Goal: Task Accomplishment & Management: Complete application form

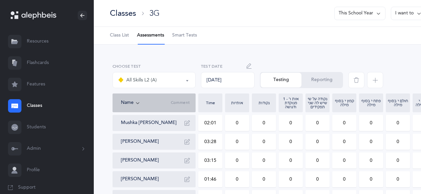
select select "13"
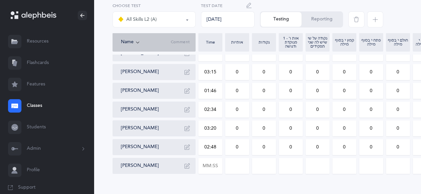
scroll to position [88, 0]
click at [348, 129] on input "0" at bounding box center [344, 128] width 23 height 15
type input "02"
click at [376, 127] on input "0" at bounding box center [370, 128] width 23 height 15
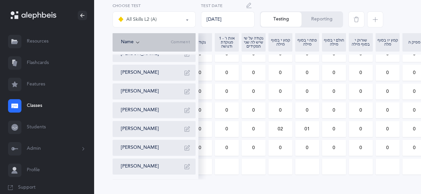
scroll to position [0, 70]
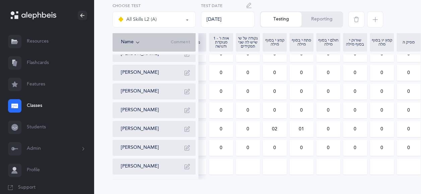
type input "01"
click at [359, 127] on input "0" at bounding box center [354, 128] width 23 height 15
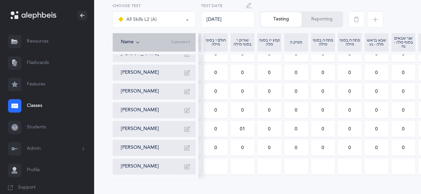
scroll to position [0, 183]
type input "01"
click at [349, 131] on input "0" at bounding box center [348, 128] width 23 height 15
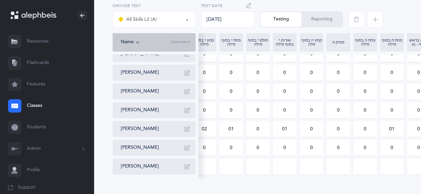
scroll to position [0, 106]
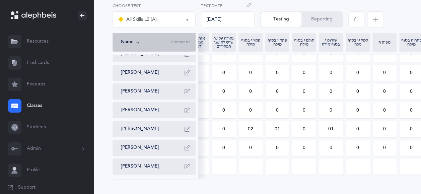
type input "01"
drag, startPoint x: 339, startPoint y: 123, endPoint x: 337, endPoint y: 126, distance: 3.6
click at [337, 126] on input "01" at bounding box center [330, 128] width 23 height 15
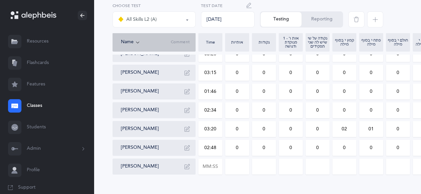
type input "02"
click at [267, 129] on input "0" at bounding box center [263, 128] width 23 height 15
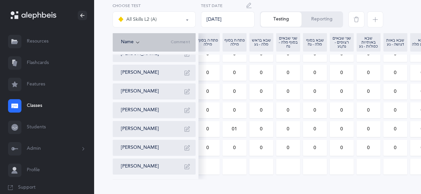
type input "04"
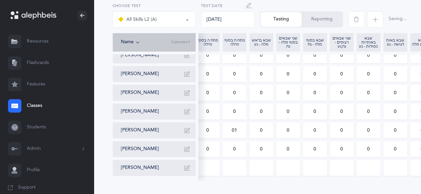
drag, startPoint x: 304, startPoint y: 2, endPoint x: 258, endPoint y: 12, distance: 47.0
click at [258, 12] on div "All Skills L2 (A) All Skills L2 (A) Choose test [DATE] Test Date Testing Report…" at bounding box center [287, 16] width 354 height 33
click at [403, 4] on div "Saved" at bounding box center [390, 18] width 88 height 30
click at [405, 6] on div "Saved" at bounding box center [390, 18] width 88 height 30
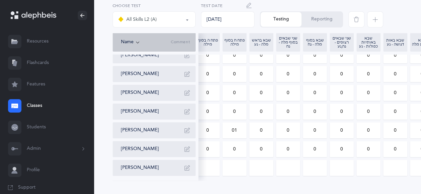
click at [399, 131] on input "0" at bounding box center [395, 130] width 23 height 15
type input "02"
click at [372, 131] on input "0" at bounding box center [368, 130] width 23 height 15
type input "01"
click at [319, 111] on input "0" at bounding box center [314, 111] width 23 height 15
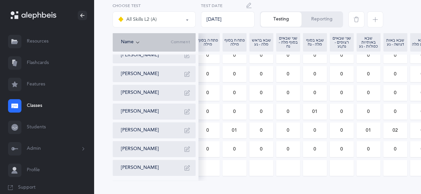
type input "01"
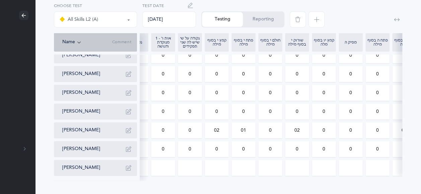
scroll to position [0, 120]
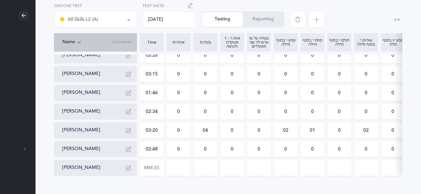
click at [263, 132] on input "0" at bounding box center [258, 130] width 23 height 15
type input "01"
click at [263, 110] on input "0" at bounding box center [258, 111] width 23 height 15
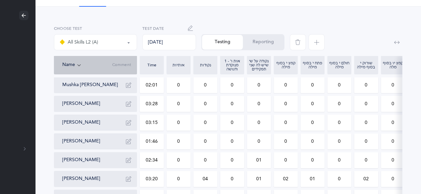
type input "01"
click at [264, 85] on input "0" at bounding box center [258, 84] width 23 height 15
type input "01"
click at [290, 104] on input "0" at bounding box center [285, 103] width 23 height 15
type input "02"
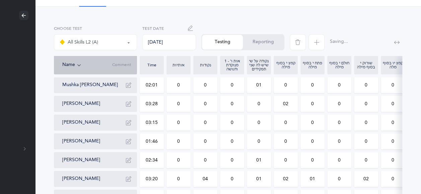
click at [314, 104] on input "0" at bounding box center [312, 103] width 23 height 15
type input "02"
click at [343, 102] on input "0" at bounding box center [339, 103] width 23 height 15
type input "01"
click at [371, 103] on input "0" at bounding box center [365, 103] width 23 height 15
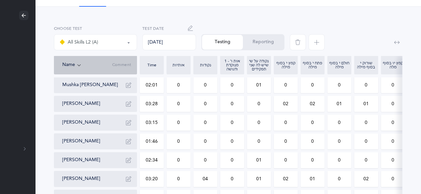
click at [371, 103] on input "01" at bounding box center [365, 103] width 23 height 15
drag, startPoint x: 371, startPoint y: 103, endPoint x: 311, endPoint y: 100, distance: 59.4
click at [311, 100] on div "Mushka [PERSON_NAME] 02:01 0 0 0 01 0 0 0 0 0 0 0 0 0 0 0 0 0 0 0 0 [PERSON_NAM…" at bounding box center [377, 150] width 646 height 147
click at [371, 106] on input "01" at bounding box center [365, 103] width 23 height 15
type input "02"
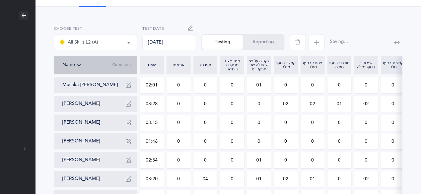
click at [261, 103] on input "0" at bounding box center [258, 103] width 23 height 15
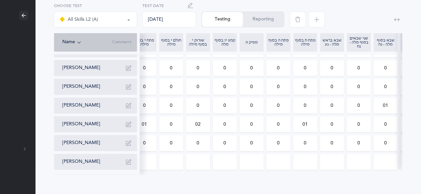
scroll to position [0, 176]
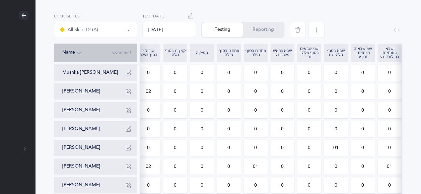
type input "01"
click at [314, 90] on input "0" at bounding box center [309, 91] width 23 height 15
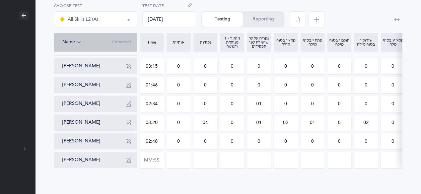
type input "01"
click at [290, 140] on input "0" at bounding box center [285, 141] width 23 height 15
type input "02"
click at [318, 140] on input "0" at bounding box center [312, 141] width 23 height 15
type input "02"
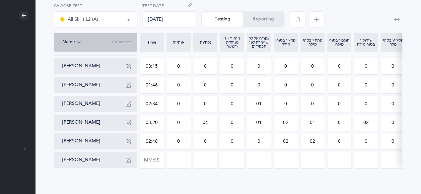
click at [342, 142] on input "0" at bounding box center [339, 141] width 23 height 15
type input "01"
click at [373, 140] on input "0" at bounding box center [365, 141] width 23 height 15
type input "01"
click at [264, 142] on input "0" at bounding box center [258, 141] width 23 height 15
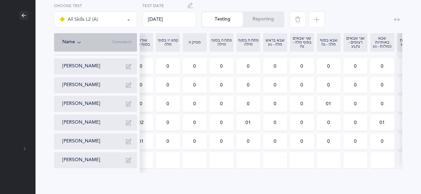
scroll to position [0, 274]
type input "01"
click at [252, 140] on input "0" at bounding box center [248, 141] width 23 height 15
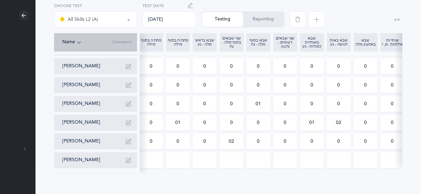
scroll to position [0, 298]
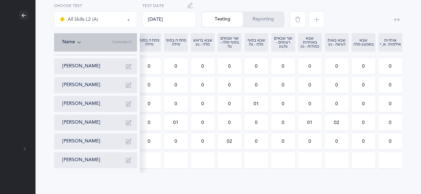
type input "02"
click at [343, 141] on input "0" at bounding box center [336, 141] width 23 height 15
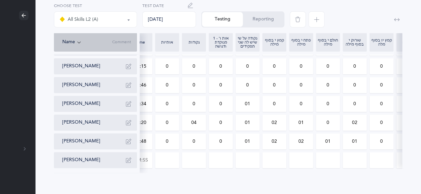
scroll to position [0, 0]
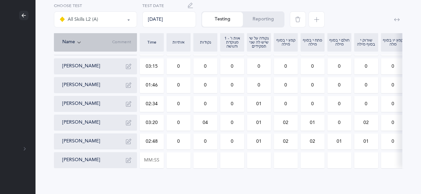
type input "01"
click at [265, 68] on input "0" at bounding box center [258, 66] width 23 height 15
type input "01"
click at [369, 67] on input "0" at bounding box center [365, 66] width 23 height 15
type input "01"
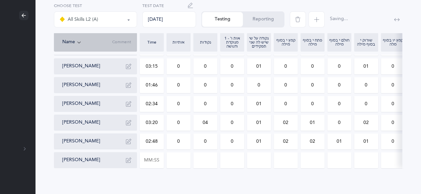
click at [354, 21] on div "Saving..." at bounding box center [331, 18] width 88 height 30
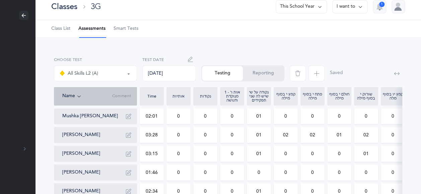
scroll to position [0, 59]
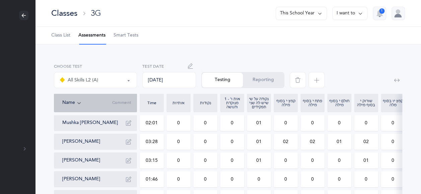
click at [350, 17] on button "I want to" at bounding box center [349, 13] width 35 height 13
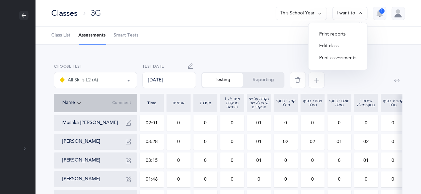
click at [340, 36] on button "Print reports" at bounding box center [338, 34] width 48 height 12
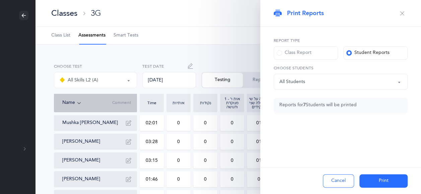
click at [278, 53] on span at bounding box center [279, 52] width 5 height 5
click at [0, 0] on input "Class Report" at bounding box center [0, 0] width 0 height 0
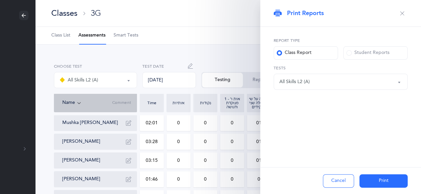
click at [388, 176] on button "Print" at bounding box center [383, 180] width 48 height 13
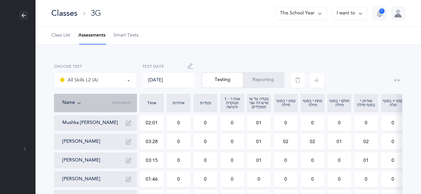
click at [68, 14] on div "Classes" at bounding box center [64, 13] width 26 height 11
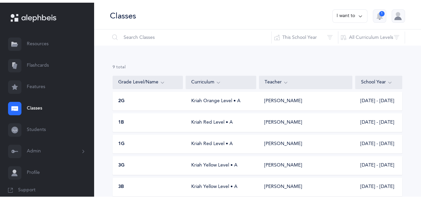
scroll to position [110, 0]
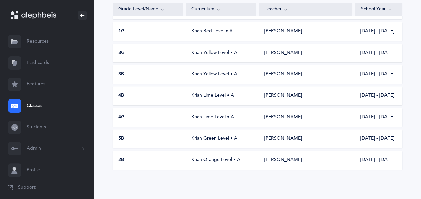
click at [145, 80] on div "3B Kriah Yellow Level • A [PERSON_NAME] [DATE] - [DATE]" at bounding box center [258, 74] width 290 height 19
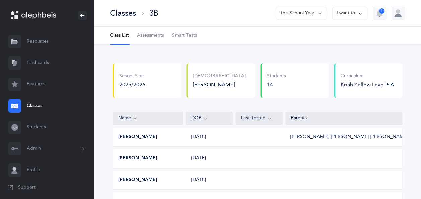
click at [152, 35] on span "Assessments" at bounding box center [150, 35] width 27 height 7
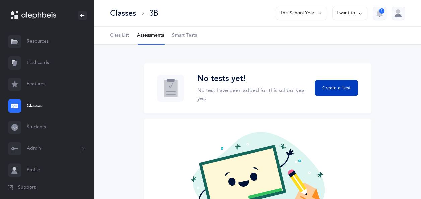
click at [334, 88] on span "Create a Test" at bounding box center [336, 88] width 28 height 7
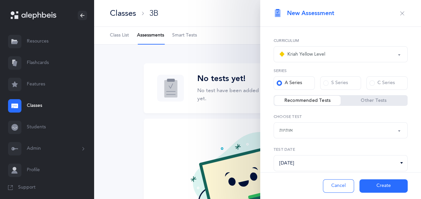
click at [341, 128] on div "אותיות" at bounding box center [340, 130] width 123 height 11
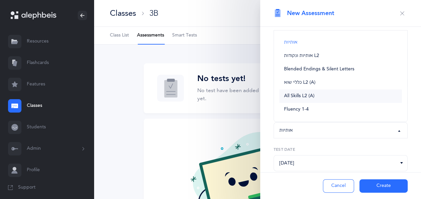
click at [327, 95] on link "All Skills L2 (A)" at bounding box center [340, 95] width 123 height 13
select select "13"
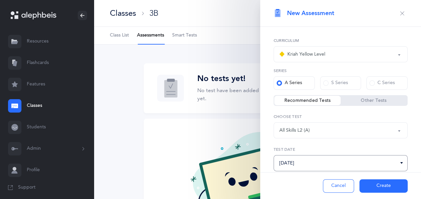
click at [374, 165] on input "[DATE]" at bounding box center [341, 163] width 134 height 16
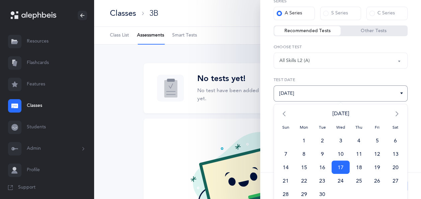
scroll to position [74, 0]
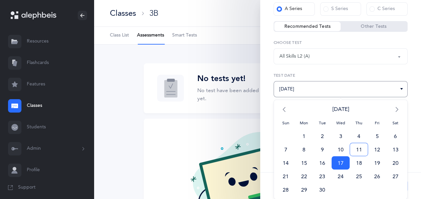
click at [356, 151] on span "11" at bounding box center [359, 149] width 18 height 13
type input "[DATE]"
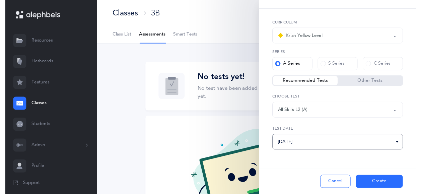
scroll to position [17, 0]
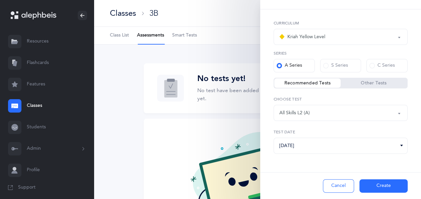
click at [379, 183] on button "Create" at bounding box center [383, 185] width 48 height 13
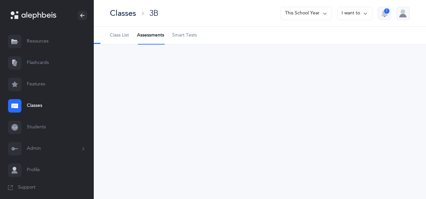
select select "13"
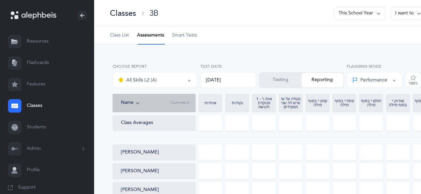
click at [280, 82] on button "Testing" at bounding box center [281, 80] width 42 height 15
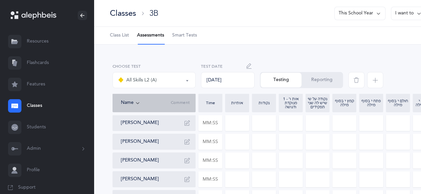
drag, startPoint x: 421, startPoint y: 27, endPoint x: 422, endPoint y: 41, distance: 14.1
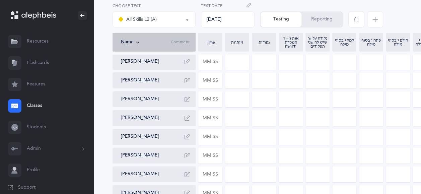
scroll to position [156, 0]
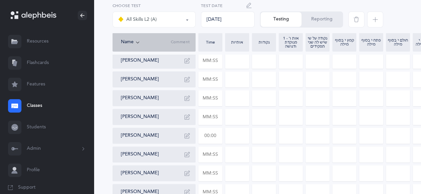
click at [221, 136] on input "text" at bounding box center [210, 135] width 23 height 15
type input "01:54"
type input "0"
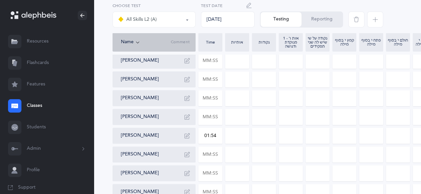
type input "0"
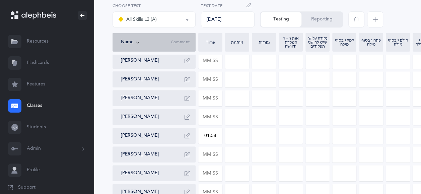
type input "0"
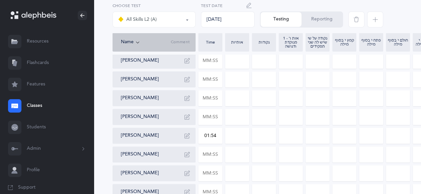
type input "0"
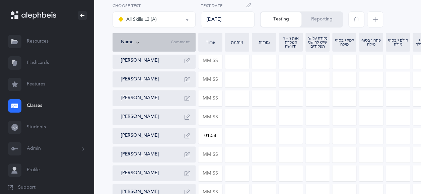
type input "0"
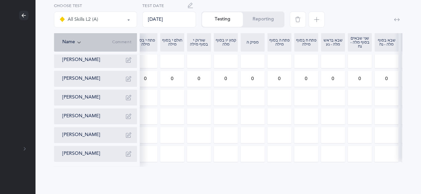
scroll to position [0, 174]
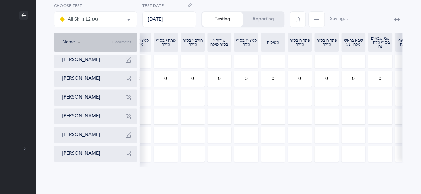
click at [333, 72] on input "0" at bounding box center [326, 78] width 23 height 15
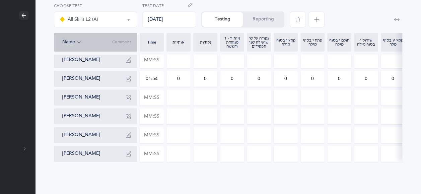
type input "01"
click at [262, 72] on input "0" at bounding box center [258, 78] width 23 height 15
type input "01"
click at [182, 75] on input "0" at bounding box center [178, 78] width 23 height 15
type input "02"
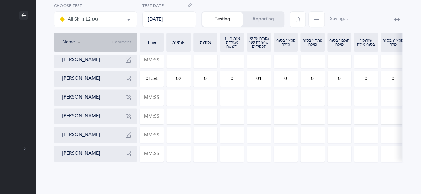
click at [209, 74] on input "0" at bounding box center [205, 78] width 23 height 15
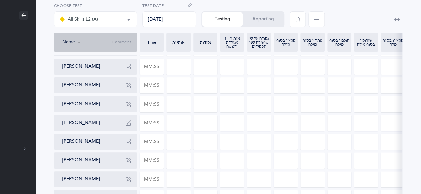
scroll to position [77, 59]
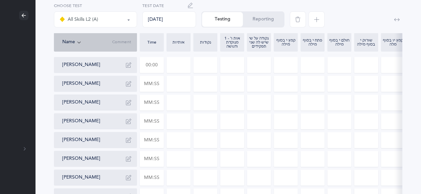
type input "010"
click at [159, 65] on input "text" at bounding box center [151, 64] width 23 height 15
type input "02:49"
type input "0"
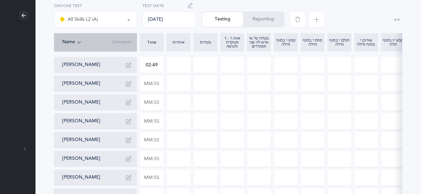
type input "0"
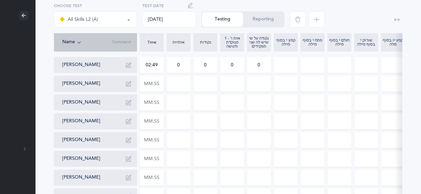
type input "0"
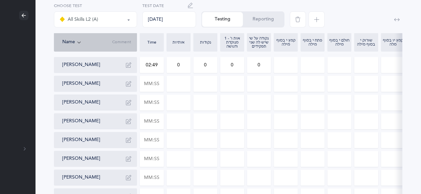
type input "0"
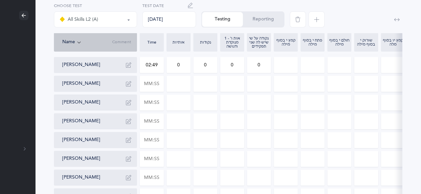
type input "0"
drag, startPoint x: 159, startPoint y: 65, endPoint x: 173, endPoint y: 80, distance: 20.2
click at [173, 80] on input at bounding box center [178, 83] width 23 height 15
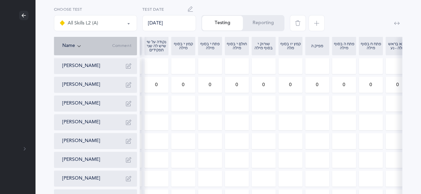
scroll to position [55, 59]
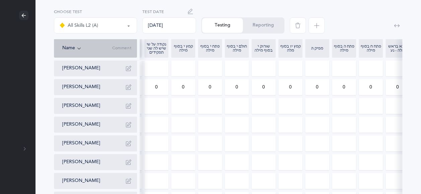
click at [373, 89] on input "0" at bounding box center [370, 86] width 23 height 15
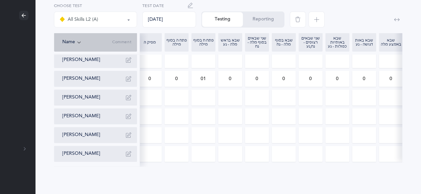
scroll to position [0, 285]
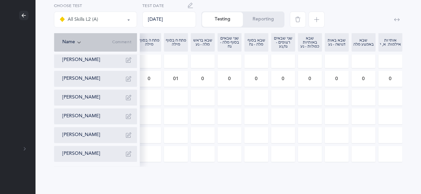
type input "02"
click at [340, 72] on input "0" at bounding box center [336, 78] width 23 height 15
type input "02"
click at [259, 73] on input "0" at bounding box center [256, 78] width 23 height 15
type input "0"
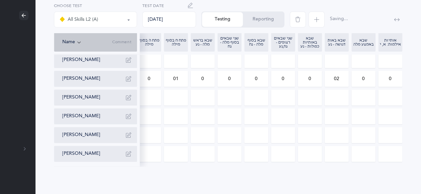
click at [234, 75] on input "0" at bounding box center [229, 78] width 23 height 15
type input "01"
click at [397, 74] on input "0" at bounding box center [390, 78] width 23 height 15
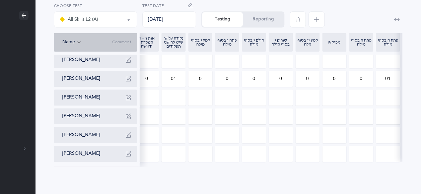
scroll to position [0, 76]
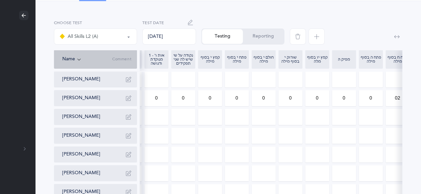
type input "01"
click at [186, 97] on input "0" at bounding box center [183, 97] width 23 height 15
type input "01"
click at [212, 96] on input "0" at bounding box center [209, 97] width 23 height 15
type input "02"
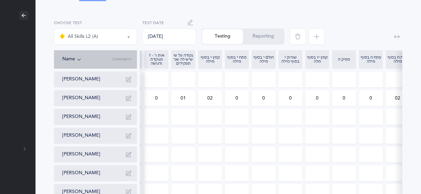
click at [241, 98] on input "0" at bounding box center [236, 97] width 23 height 15
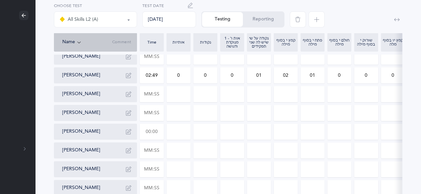
type input "01"
click at [157, 129] on input "text" at bounding box center [151, 131] width 23 height 15
type input "00:02"
type input "0"
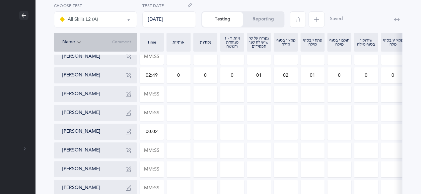
type input "0"
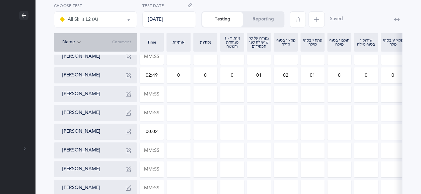
type input "0"
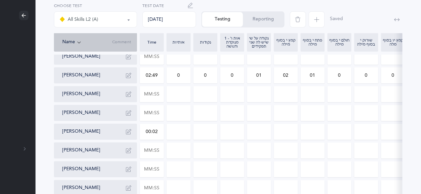
type input "0"
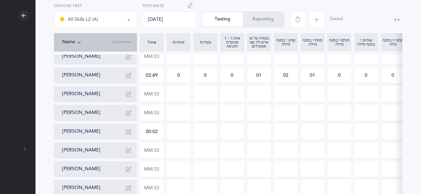
type input "0"
click at [159, 133] on input "00:02" at bounding box center [151, 131] width 23 height 15
click at [153, 132] on input "00:23" at bounding box center [151, 131] width 23 height 15
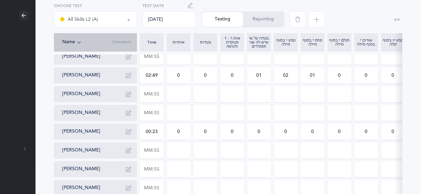
click at [156, 132] on input "00:23" at bounding box center [151, 131] width 23 height 15
drag, startPoint x: 153, startPoint y: 132, endPoint x: 159, endPoint y: 132, distance: 5.7
click at [159, 132] on input "00:23" at bounding box center [151, 131] width 23 height 15
click at [151, 130] on input "00:23" at bounding box center [151, 131] width 23 height 15
click at [158, 131] on input "00:23" at bounding box center [151, 131] width 23 height 15
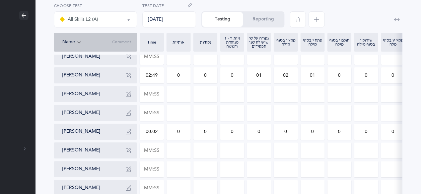
type input "00:00"
click at [182, 131] on input "0" at bounding box center [178, 131] width 23 height 15
type input "00:23"
type input "033"
click at [160, 131] on input "00:23" at bounding box center [151, 131] width 23 height 15
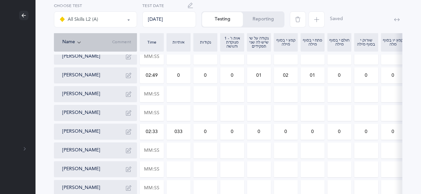
type input "02:33"
click at [188, 132] on input "033" at bounding box center [178, 131] width 23 height 15
type input "0"
click at [267, 129] on input "0" at bounding box center [258, 131] width 23 height 15
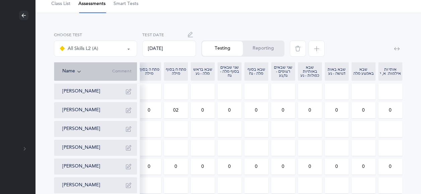
scroll to position [31, 59]
type input "01"
click at [181, 166] on input "0" at bounding box center [175, 166] width 23 height 15
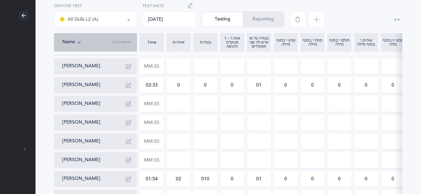
scroll to position [115, 59]
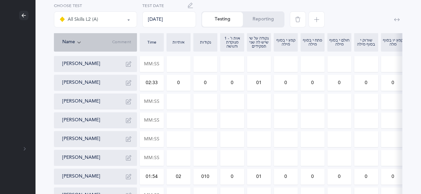
type input "02"
click at [288, 84] on input "0" at bounding box center [285, 82] width 23 height 15
type input "02"
click at [316, 81] on input "0" at bounding box center [312, 82] width 23 height 15
type input "02"
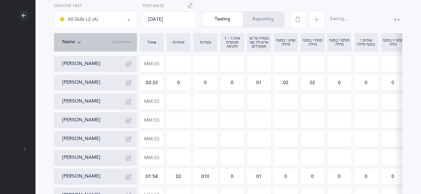
click at [370, 82] on input "0" at bounding box center [365, 82] width 23 height 15
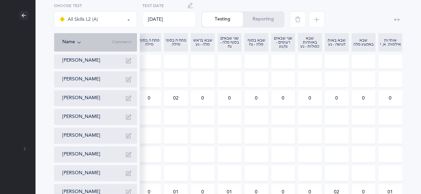
scroll to position [100, 59]
type input "02"
click at [393, 98] on input "0" at bounding box center [390, 98] width 23 height 15
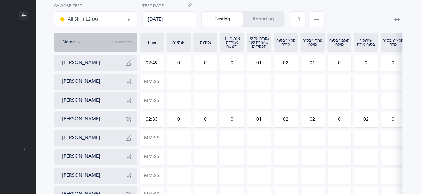
scroll to position [78, 59]
type input "01"
click at [210, 121] on input "0" at bounding box center [205, 119] width 23 height 15
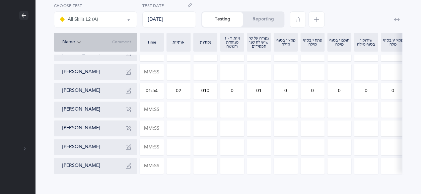
scroll to position [200, 59]
type input "6"
click at [158, 111] on input "text" at bounding box center [151, 110] width 23 height 15
type input "02:39"
type input "0"
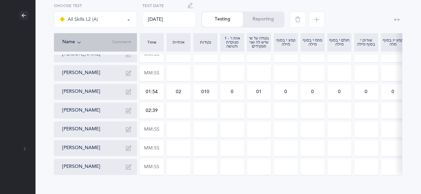
type input "0"
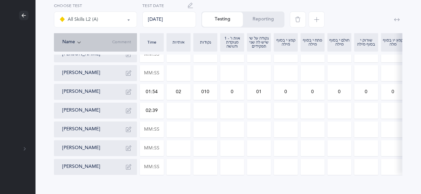
type input "0"
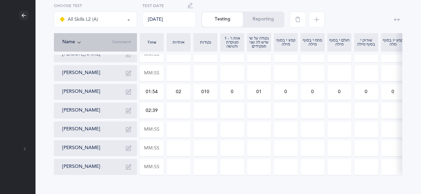
type input "0"
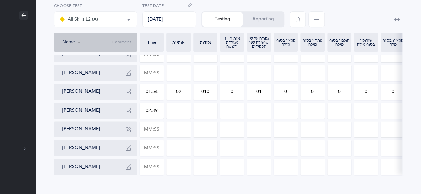
type input "0"
click at [204, 186] on div "All Skills L2 (A) All Skills L2 (A) Choose test [DATE] Test Date Testing Report…" at bounding box center [228, 26] width 386 height 363
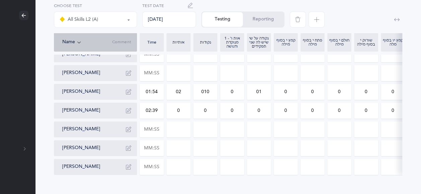
click at [292, 114] on input "0" at bounding box center [285, 110] width 23 height 15
type input "02"
click at [318, 109] on input "0" at bounding box center [312, 110] width 23 height 15
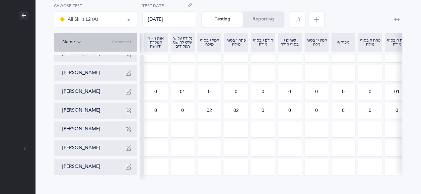
scroll to position [0, 90]
type input "02"
click at [350, 110] on input "0" at bounding box center [344, 110] width 23 height 15
type input "02"
click at [242, 111] on input "0" at bounding box center [237, 110] width 23 height 15
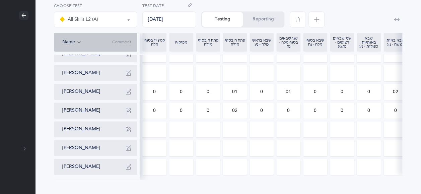
scroll to position [0, 298]
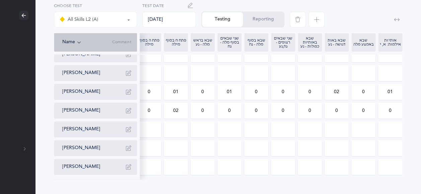
type input "01"
click at [394, 112] on input "0" at bounding box center [390, 110] width 23 height 15
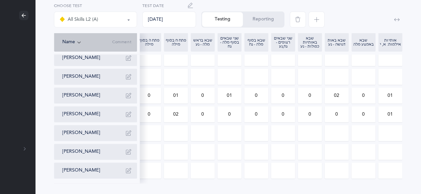
scroll to position [194, 59]
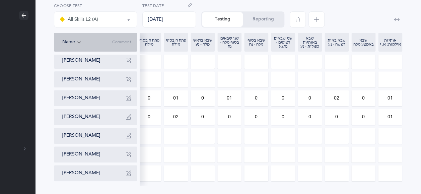
type input "01"
click at [235, 114] on input "0" at bounding box center [229, 116] width 23 height 15
click at [367, 118] on input "0" at bounding box center [363, 116] width 23 height 15
type input "03"
click at [234, 117] on input "0" at bounding box center [229, 116] width 23 height 15
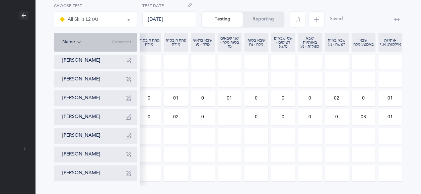
type input "2"
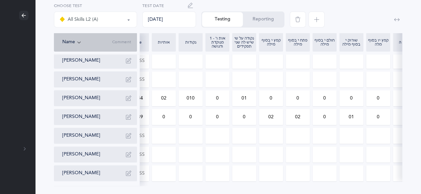
scroll to position [0, 0]
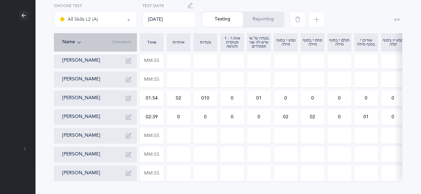
type input "1"
click at [210, 114] on input "0" at bounding box center [205, 116] width 23 height 15
type input "07"
click at [162, 176] on input "text" at bounding box center [151, 173] width 23 height 15
type input "00:01"
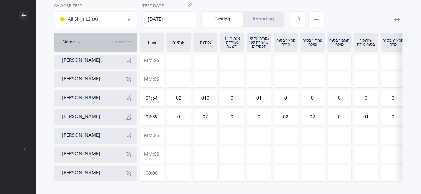
click at [47, 113] on div "All Skills L2 (A) All Skills L2 (A) Choose test [DATE] Test Date Testing Report…" at bounding box center [228, 32] width 386 height 363
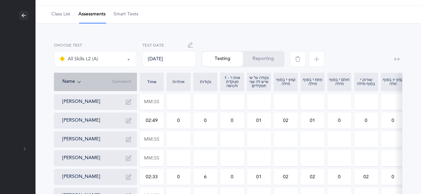
scroll to position [0, 59]
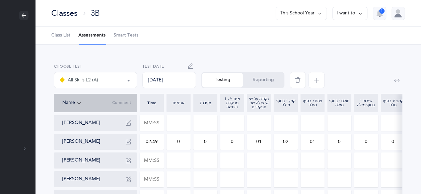
click at [362, 61] on div "All Skills L2 (A) All Skills L2 (A) Choose test [DATE] Test Date Testing Report…" at bounding box center [228, 77] width 354 height 33
click at [349, 141] on input "0" at bounding box center [339, 141] width 23 height 15
click at [340, 70] on div at bounding box center [331, 78] width 88 height 30
click at [361, 12] on icon at bounding box center [360, 13] width 5 height 7
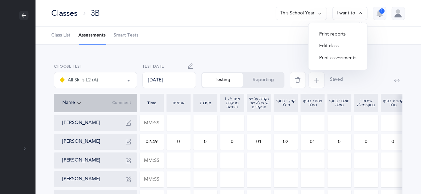
click at [344, 35] on button "Print reports" at bounding box center [338, 34] width 48 height 12
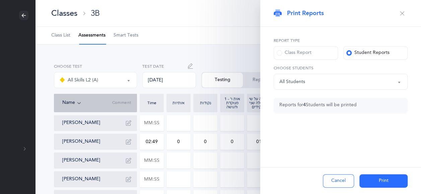
click at [280, 53] on span at bounding box center [279, 52] width 5 height 5
click at [0, 0] on input "Class Report" at bounding box center [0, 0] width 0 height 0
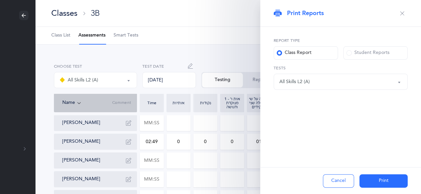
click at [385, 183] on button "Print" at bounding box center [383, 180] width 48 height 13
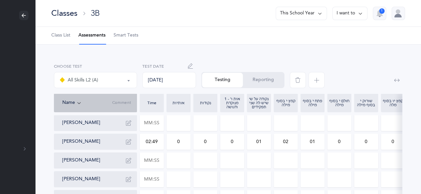
click at [319, 79] on span "button" at bounding box center [317, 80] width 16 height 16
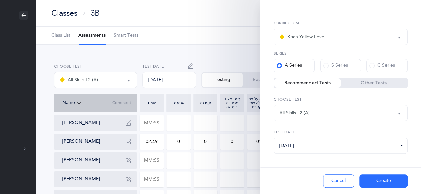
click at [304, 113] on div "All Skills L2 (A)" at bounding box center [294, 113] width 30 height 7
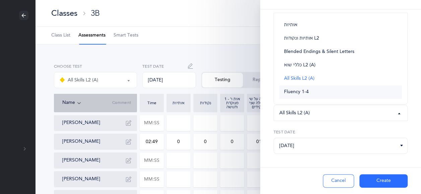
click at [301, 92] on span "Fluency 1-4" at bounding box center [296, 92] width 25 height 6
select select "19"
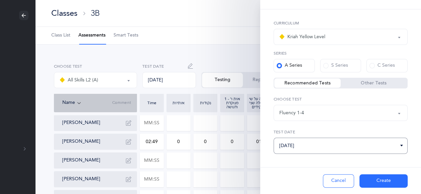
click at [365, 142] on input "[DATE]" at bounding box center [341, 146] width 134 height 16
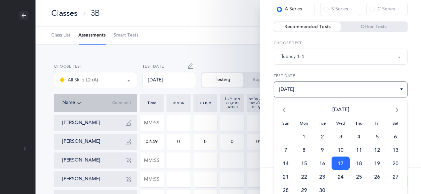
scroll to position [79, 0]
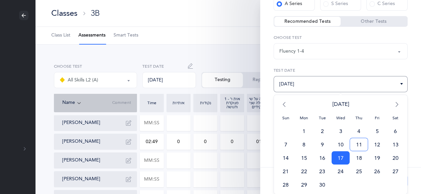
click at [360, 141] on span "11" at bounding box center [359, 144] width 18 height 13
type input "[DATE]"
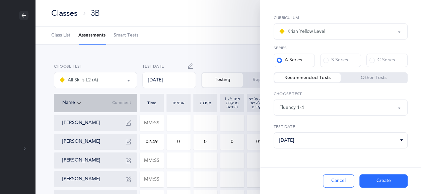
click at [386, 180] on button "Create" at bounding box center [383, 180] width 48 height 13
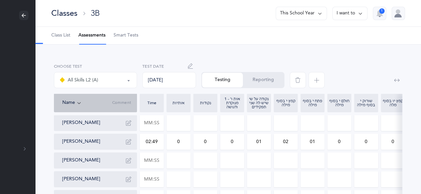
select select "19"
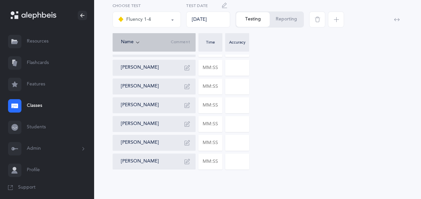
scroll to position [208, 0]
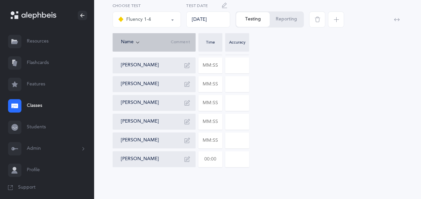
click at [218, 159] on input "text" at bounding box center [210, 158] width 23 height 15
type input "01:13"
click at [241, 157] on input "0" at bounding box center [236, 158] width 23 height 15
type input "02"
click at [287, 142] on div "[PERSON_NAME] [PERSON_NAME] [PERSON_NAME] [PERSON_NAME] [PERSON_NAME] [PERSON_N…" at bounding box center [258, 37] width 290 height 260
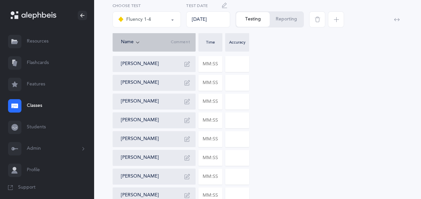
scroll to position [95, 0]
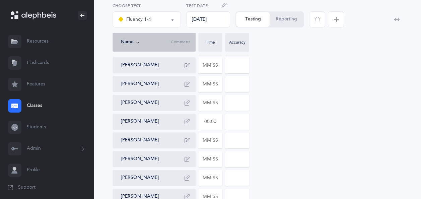
click at [218, 122] on input "text" at bounding box center [210, 121] width 23 height 15
type input "01:12"
type input "0"
click at [218, 178] on input "text" at bounding box center [210, 177] width 23 height 15
type input "01:22"
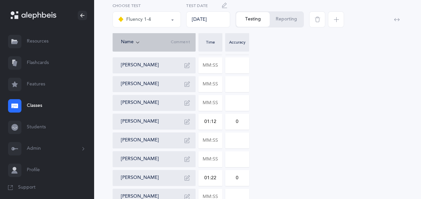
click at [242, 178] on input "0" at bounding box center [236, 177] width 23 height 15
type input "02"
click at [218, 158] on input "text" at bounding box center [210, 158] width 23 height 15
type input "01:18"
type input "0"
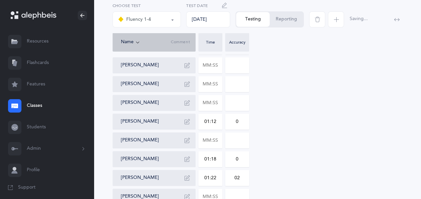
click at [105, 93] on div "All Skills L2 (A) Fluency 1-4 Fluency 1-4 All Skills L2 (A) Fluency 1-4 Choose …" at bounding box center [257, 130] width 327 height 363
click at [219, 139] on input "text" at bounding box center [210, 140] width 23 height 15
type input "00:30"
click at [235, 138] on input "0" at bounding box center [236, 140] width 23 height 15
click at [239, 139] on input "10" at bounding box center [236, 140] width 23 height 15
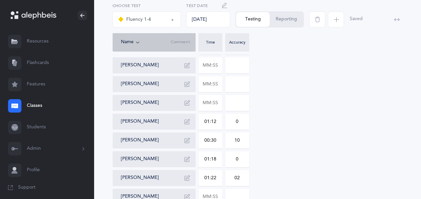
type input "1"
click at [271, 140] on div "[PERSON_NAME] [PERSON_NAME] [PERSON_NAME] [PERSON_NAME] [PERSON_NAME] [PERSON_N…" at bounding box center [258, 150] width 290 height 260
click at [220, 84] on input "text" at bounding box center [210, 83] width 23 height 15
click at [138, 186] on div "[PERSON_NAME]" at bounding box center [154, 178] width 83 height 16
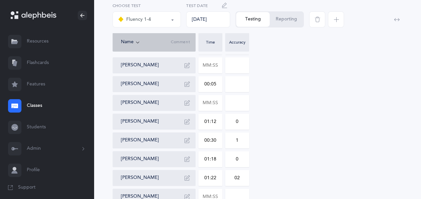
type input "00:05"
type input "0"
click at [218, 85] on input "00:05" at bounding box center [210, 83] width 23 height 15
type input "00:55"
click at [218, 65] on input "text" at bounding box center [210, 65] width 23 height 15
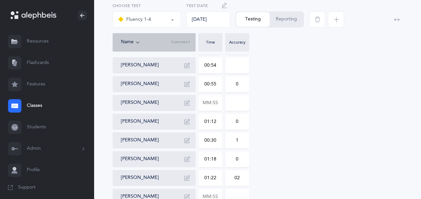
type input "00:54"
type input "0"
click at [330, 64] on div "[PERSON_NAME] [PERSON_NAME] [PERSON_NAME] 00:54 0 [PERSON_NAME] 00:55 0 [PERSON…" at bounding box center [258, 150] width 290 height 260
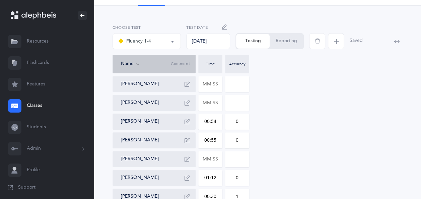
scroll to position [36, 0]
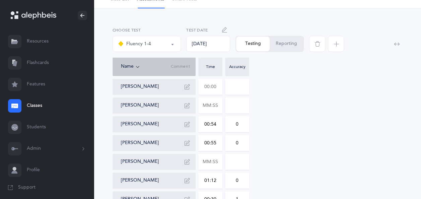
click at [219, 86] on input "text" at bounding box center [210, 86] width 23 height 15
type input "01:18"
click at [238, 86] on input "0" at bounding box center [236, 86] width 23 height 15
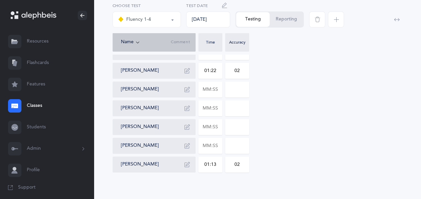
scroll to position [208, 0]
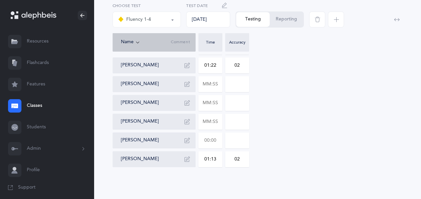
type input "01"
click at [216, 139] on input "text" at bounding box center [210, 140] width 23 height 15
type input "01:30"
click at [244, 139] on input "0" at bounding box center [236, 140] width 23 height 15
type input "02"
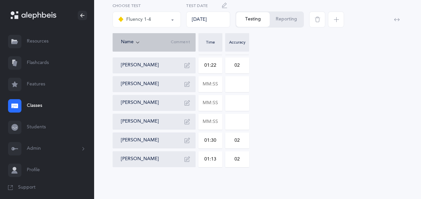
click at [274, 130] on div "[PERSON_NAME] 01:18 01 [PERSON_NAME] [PERSON_NAME] 00:54 0 [PERSON_NAME] 00:55 …" at bounding box center [258, 37] width 290 height 260
click at [297, 92] on div "[PERSON_NAME] 01:18 01 [PERSON_NAME] [PERSON_NAME] 00:54 0 [PERSON_NAME] 00:55 …" at bounding box center [258, 37] width 290 height 260
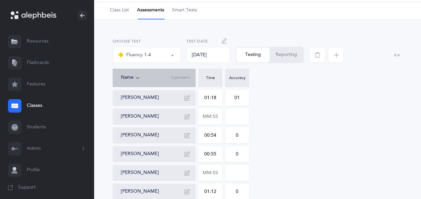
scroll to position [0, 0]
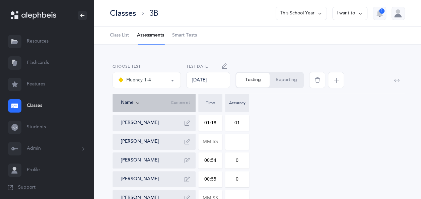
click at [353, 13] on button "I want to" at bounding box center [349, 13] width 35 height 13
click at [339, 34] on button "Print reports" at bounding box center [338, 34] width 48 height 12
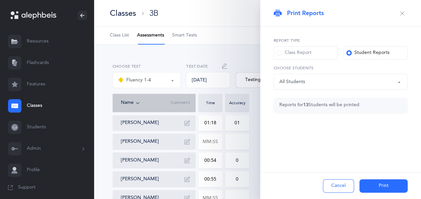
click at [279, 52] on span at bounding box center [279, 52] width 5 height 5
click at [0, 0] on input "Class Report" at bounding box center [0, 0] width 0 height 0
select select "19"
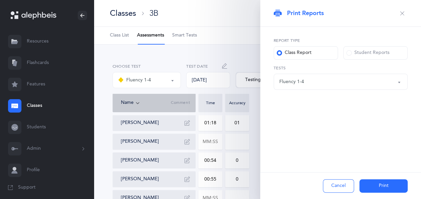
click at [385, 186] on button "Print" at bounding box center [383, 185] width 48 height 13
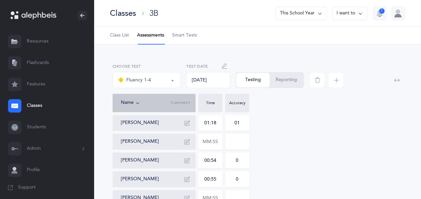
click at [349, 15] on button "I want to" at bounding box center [349, 13] width 35 height 13
click at [340, 29] on button "Print reports" at bounding box center [338, 34] width 48 height 12
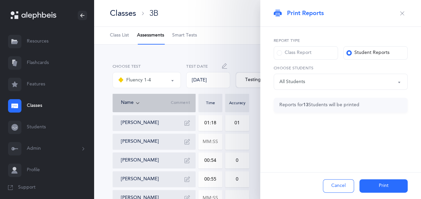
click at [332, 81] on div "All Students" at bounding box center [340, 81] width 123 height 11
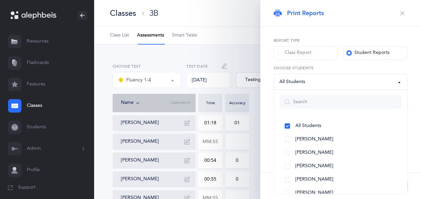
click at [332, 81] on div "All Students" at bounding box center [340, 81] width 123 height 11
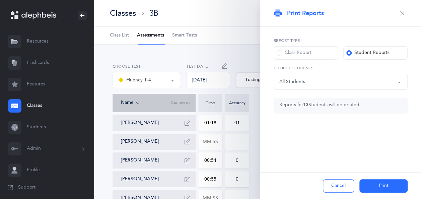
click at [278, 52] on span at bounding box center [279, 52] width 5 height 5
click at [0, 0] on input "Class Report" at bounding box center [0, 0] width 0 height 0
select select "19"
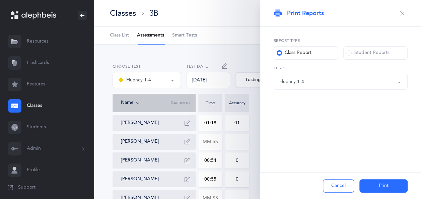
click at [322, 72] on div "All Skills L2 (A) Fluency 1-4 Fluency 1-4 Tests" at bounding box center [341, 77] width 134 height 25
click at [246, 22] on div "Classes 3B This School Year I want to 1" at bounding box center [257, 13] width 327 height 27
click at [337, 188] on button "Cancel" at bounding box center [338, 185] width 31 height 13
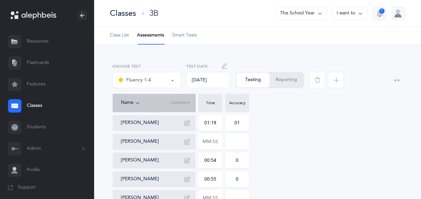
click at [285, 79] on button "Reporting" at bounding box center [287, 80] width 34 height 15
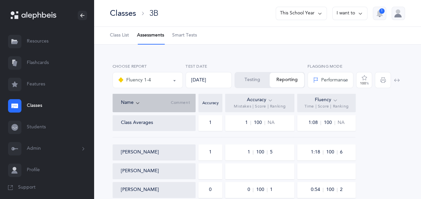
click at [254, 78] on button "Testing" at bounding box center [252, 80] width 35 height 15
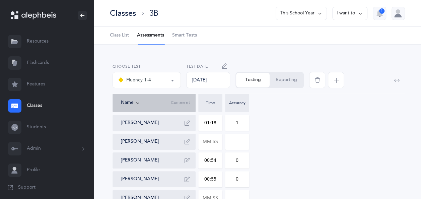
click at [359, 13] on icon at bounding box center [360, 13] width 5 height 7
click at [330, 35] on button "Print reports" at bounding box center [338, 34] width 48 height 12
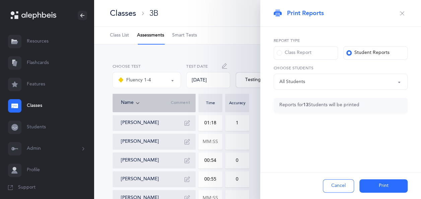
click at [337, 184] on button "Cancel" at bounding box center [338, 185] width 31 height 13
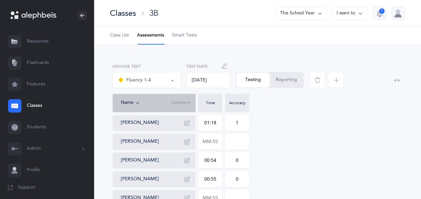
click at [125, 9] on div "Classes" at bounding box center [123, 13] width 26 height 11
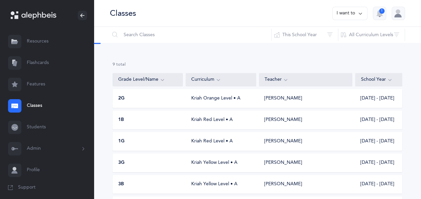
scroll to position [110, 0]
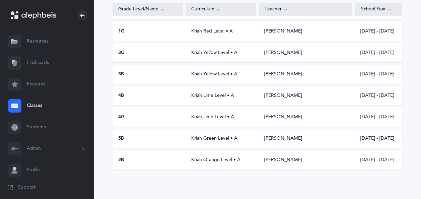
click at [152, 99] on div "4B Kriah Lime Level • A [PERSON_NAME] [DATE] - [DATE]" at bounding box center [258, 95] width 290 height 19
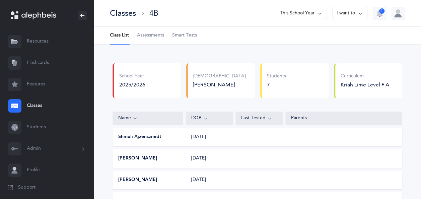
click at [153, 34] on span "Assessments" at bounding box center [150, 35] width 27 height 7
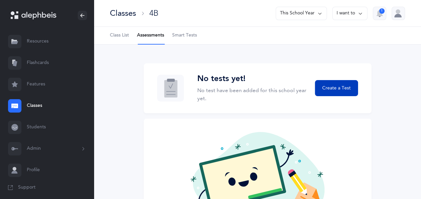
click at [337, 94] on button "Create a Test" at bounding box center [336, 88] width 43 height 16
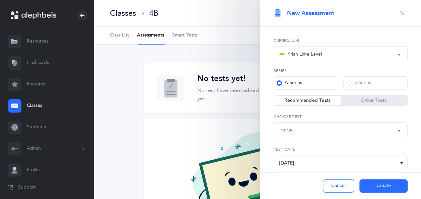
click at [316, 132] on div "אותיות" at bounding box center [340, 130] width 123 height 11
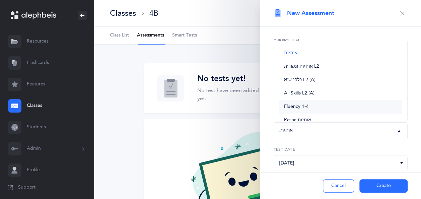
click at [302, 104] on span "Fluency 1-4" at bounding box center [296, 107] width 25 height 6
select select "19"
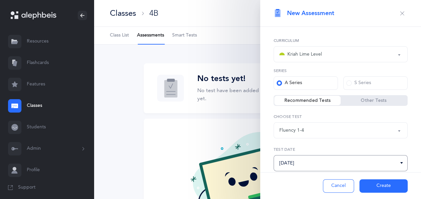
click at [380, 161] on input "[DATE]" at bounding box center [341, 163] width 134 height 16
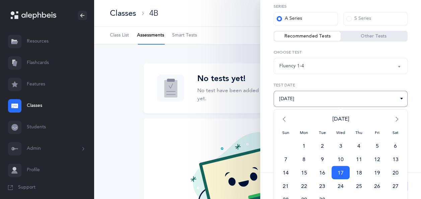
scroll to position [74, 0]
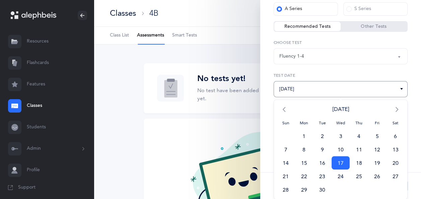
click at [362, 151] on span "11" at bounding box center [359, 149] width 18 height 13
type input "[DATE]"
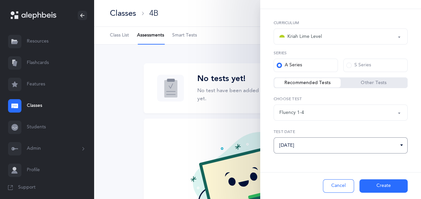
scroll to position [17, 0]
click at [386, 183] on button "Create" at bounding box center [383, 185] width 48 height 13
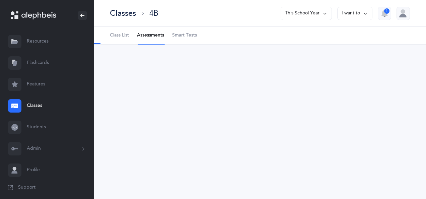
select select "19"
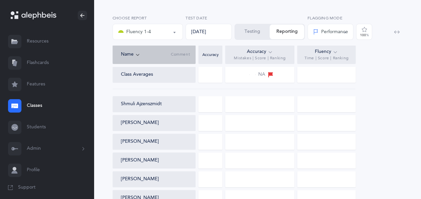
scroll to position [49, 0]
click at [257, 32] on button "Testing" at bounding box center [252, 31] width 35 height 15
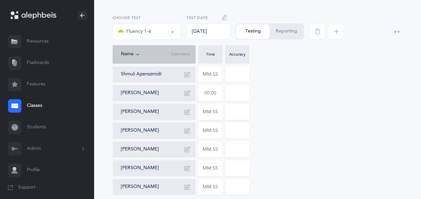
click at [217, 94] on input "text" at bounding box center [210, 92] width 23 height 15
type input "02:03"
type input "0"
click at [218, 71] on input "text" at bounding box center [210, 74] width 23 height 15
type input "02:22"
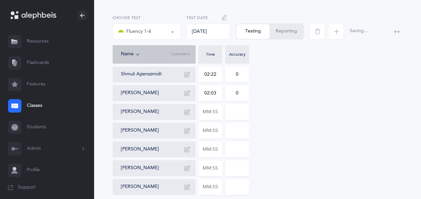
click at [243, 72] on input "0" at bounding box center [236, 74] width 23 height 15
type input "013"
click at [217, 184] on input "text" at bounding box center [210, 186] width 23 height 15
type input "00:54"
type input "0"
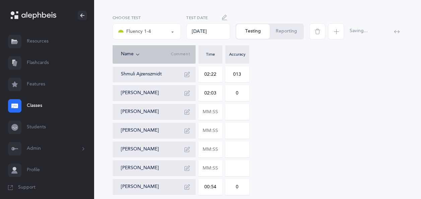
click at [171, 171] on div "[PERSON_NAME]" at bounding box center [157, 168] width 72 height 11
click at [217, 171] on input "text" at bounding box center [210, 167] width 23 height 15
type input "01:19"
type input "0"
drag, startPoint x: 156, startPoint y: 129, endPoint x: 195, endPoint y: 131, distance: 38.9
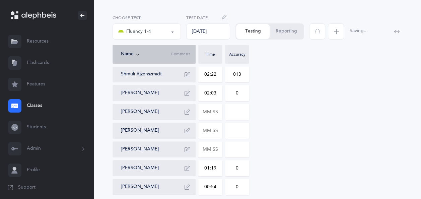
click at [158, 129] on div "[PERSON_NAME]" at bounding box center [157, 130] width 72 height 11
click at [218, 130] on input "text" at bounding box center [210, 130] width 23 height 15
type input "02:33"
click at [240, 129] on input "0" at bounding box center [236, 130] width 23 height 15
type input "03"
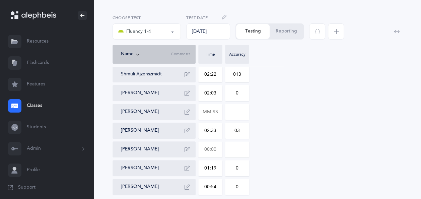
click at [219, 152] on input "text" at bounding box center [210, 149] width 23 height 15
type input "02:16"
click at [238, 149] on input "0" at bounding box center [236, 149] width 23 height 15
type input "04"
click at [217, 111] on input "text" at bounding box center [210, 111] width 23 height 15
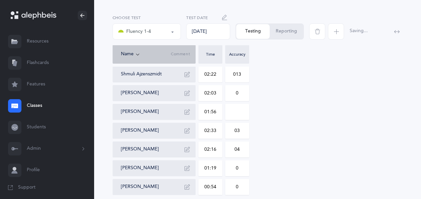
type input "01:56"
click at [236, 111] on input "0" at bounding box center [236, 111] width 23 height 15
click at [243, 112] on input "0" at bounding box center [236, 111] width 23 height 15
type input "01"
click at [294, 107] on div "[PERSON_NAME] 02:22 013 [PERSON_NAME] 02:03 0 [PERSON_NAME] 01:56 01 [PERSON_NA…" at bounding box center [258, 130] width 290 height 129
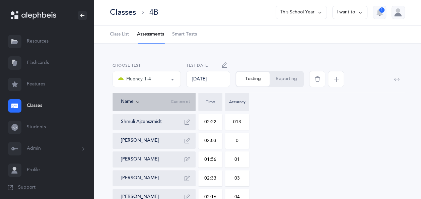
scroll to position [0, 0]
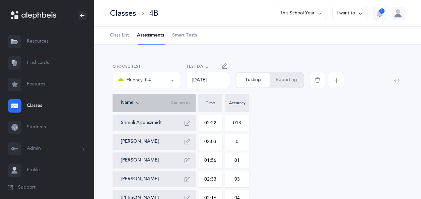
click at [356, 13] on button "I want to" at bounding box center [349, 13] width 35 height 13
click at [340, 34] on button "Print reports" at bounding box center [338, 34] width 48 height 12
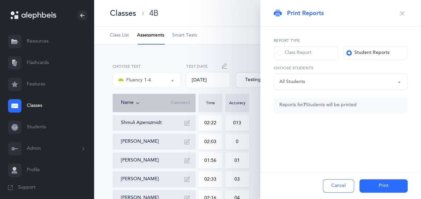
click at [277, 54] on span at bounding box center [279, 52] width 5 height 5
click at [0, 0] on input "Class Report" at bounding box center [0, 0] width 0 height 0
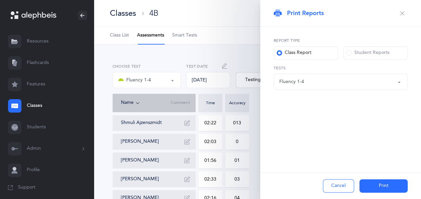
click at [390, 185] on button "Print" at bounding box center [383, 185] width 48 height 13
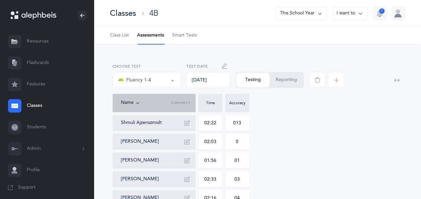
click at [120, 36] on span "Class List" at bounding box center [119, 35] width 19 height 7
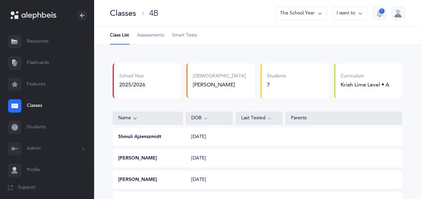
click at [128, 9] on div "Classes" at bounding box center [123, 13] width 26 height 11
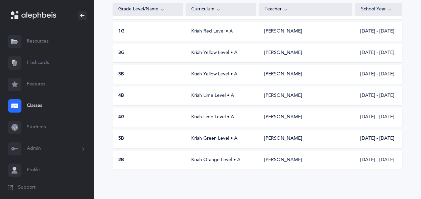
click at [161, 118] on div "4G" at bounding box center [148, 117] width 70 height 7
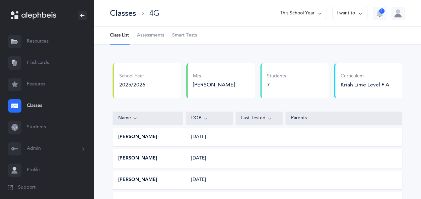
click at [156, 36] on span "Assessments" at bounding box center [150, 35] width 27 height 7
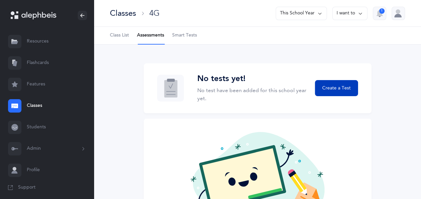
click at [351, 91] on button "Create a Test" at bounding box center [336, 88] width 43 height 16
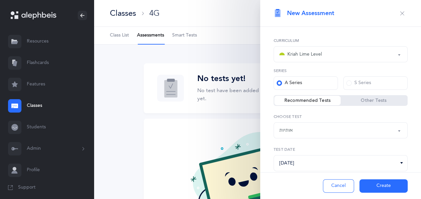
click at [305, 127] on div "אותיות" at bounding box center [340, 130] width 123 height 11
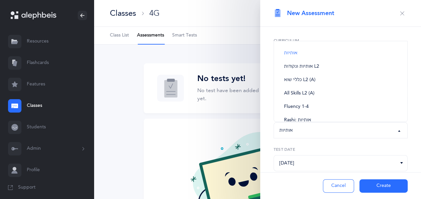
scroll to position [24, 0]
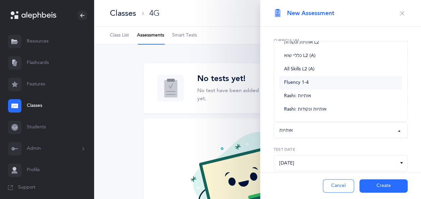
click at [294, 80] on span "Fluency 1-4" at bounding box center [296, 83] width 25 height 6
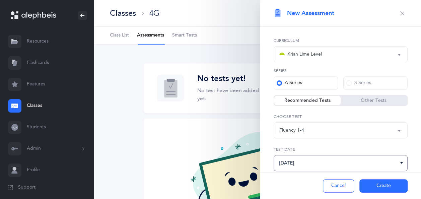
click at [379, 161] on input "[DATE]" at bounding box center [341, 163] width 134 height 16
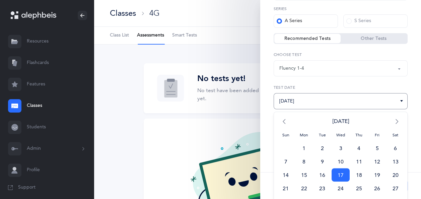
scroll to position [74, 0]
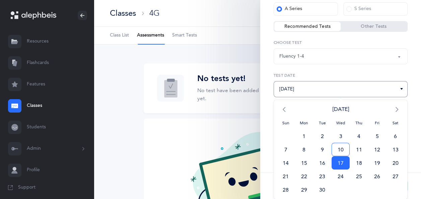
click at [339, 147] on span "10" at bounding box center [341, 149] width 18 height 13
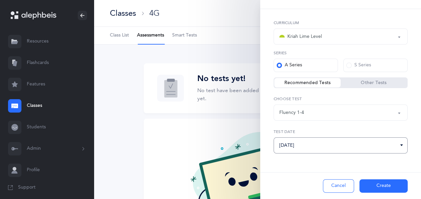
scroll to position [17, 0]
click at [389, 185] on button "Create" at bounding box center [383, 185] width 48 height 13
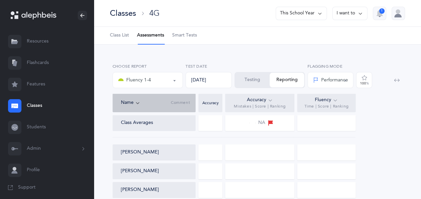
click at [253, 74] on button "Testing" at bounding box center [252, 80] width 35 height 15
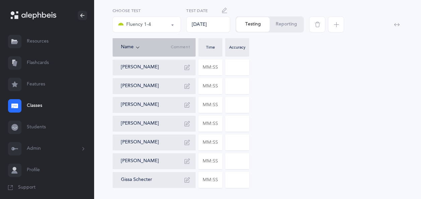
scroll to position [56, 0]
click at [217, 178] on input "text" at bounding box center [210, 179] width 23 height 15
click at [160, 161] on div "[PERSON_NAME]" at bounding box center [157, 160] width 72 height 11
click at [220, 160] on input "text" at bounding box center [210, 160] width 23 height 15
click at [211, 161] on input "00:26" at bounding box center [210, 160] width 23 height 15
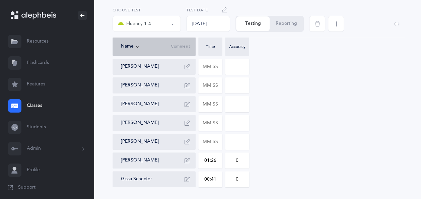
click at [239, 160] on input "0" at bounding box center [236, 160] width 23 height 15
click at [218, 123] on input "text" at bounding box center [210, 122] width 23 height 15
click at [169, 102] on div "[PERSON_NAME]" at bounding box center [157, 104] width 72 height 11
click at [218, 105] on input "text" at bounding box center [210, 103] width 23 height 15
click at [166, 142] on div "[PERSON_NAME]" at bounding box center [157, 141] width 72 height 11
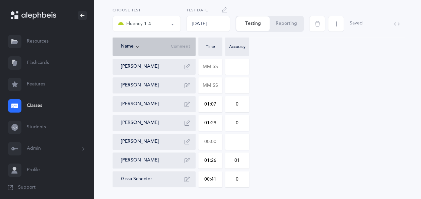
click at [219, 140] on input "text" at bounding box center [210, 141] width 23 height 15
click at [158, 84] on div "[PERSON_NAME]" at bounding box center [157, 85] width 72 height 11
click at [218, 84] on input "text" at bounding box center [210, 85] width 23 height 15
click at [218, 67] on input "text" at bounding box center [210, 66] width 23 height 15
click at [271, 57] on div "Name Comment Time Accuracy" at bounding box center [258, 47] width 290 height 21
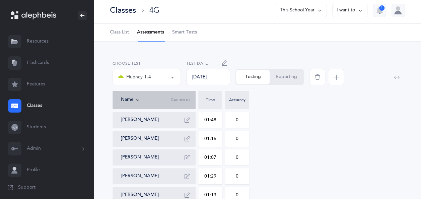
scroll to position [0, 0]
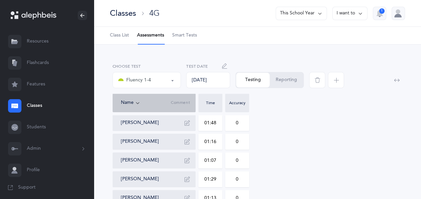
click at [360, 13] on icon at bounding box center [360, 13] width 5 height 7
click at [336, 34] on button "Print reports" at bounding box center [338, 34] width 48 height 12
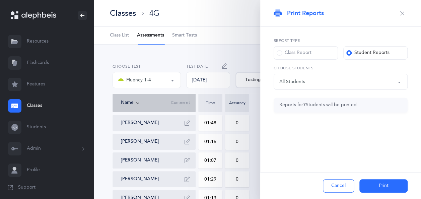
click at [280, 52] on span at bounding box center [279, 52] width 5 height 5
click at [0, 0] on input "Class Report" at bounding box center [0, 0] width 0 height 0
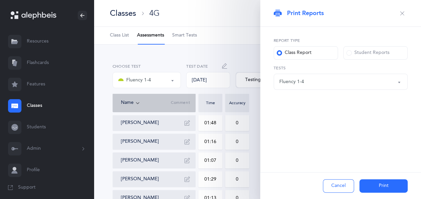
click at [378, 187] on button "Print" at bounding box center [383, 185] width 48 height 13
